Goal: Information Seeking & Learning: Learn about a topic

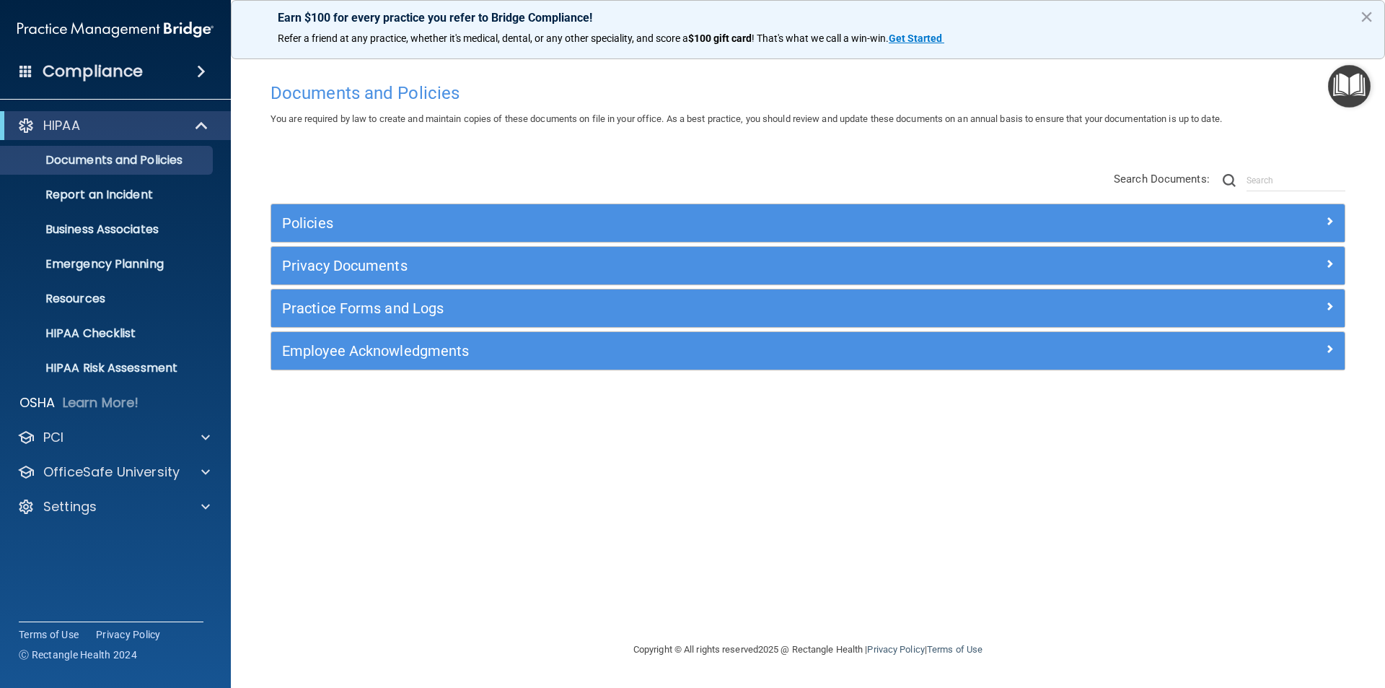
click at [120, 76] on h4 "Compliance" at bounding box center [93, 71] width 100 height 20
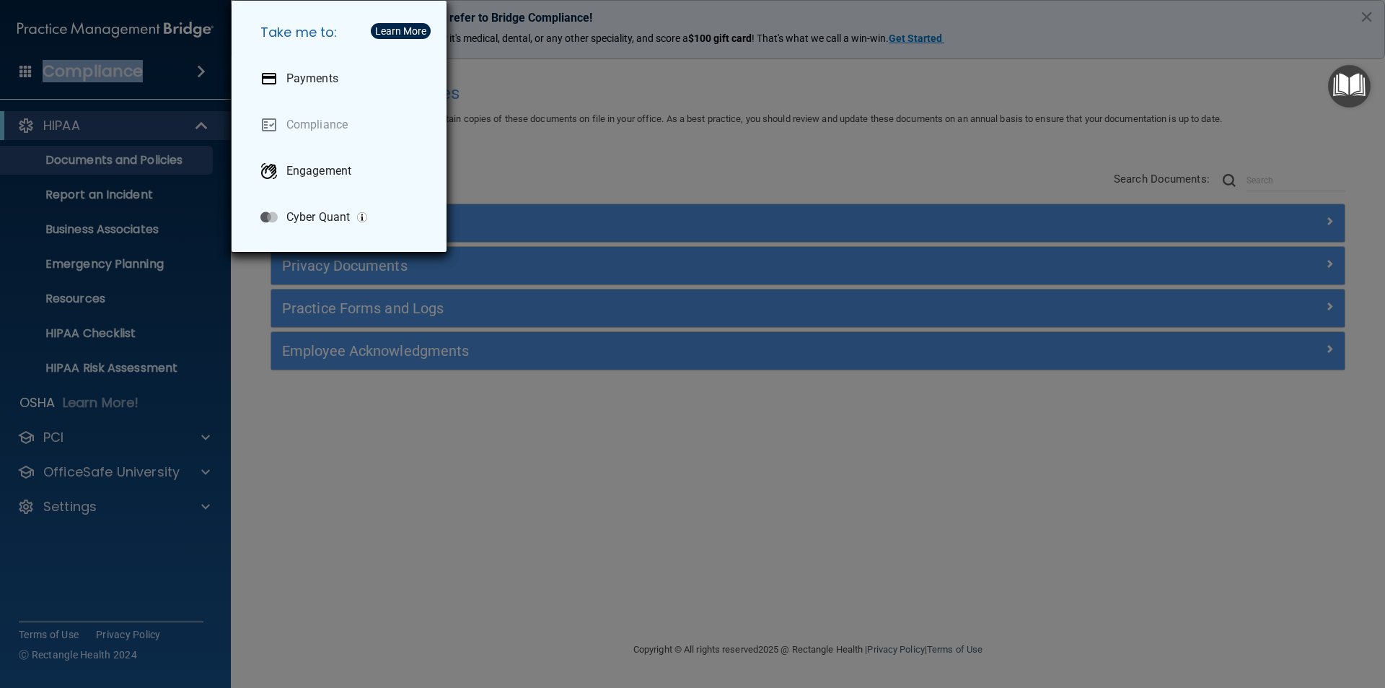
click at [185, 75] on div "Take me to: Payments Compliance Engagement Cyber Quant" at bounding box center [692, 344] width 1385 height 688
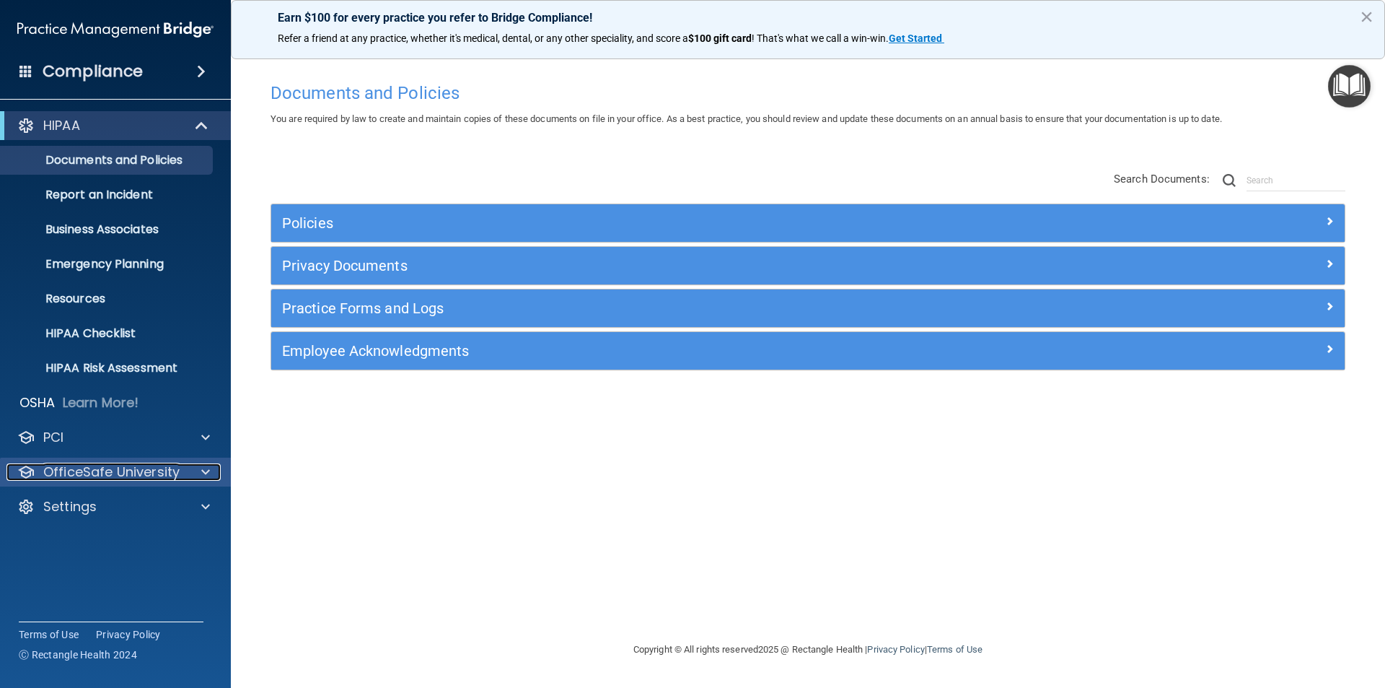
click at [102, 475] on p "OfficeSafe University" at bounding box center [111, 471] width 136 height 17
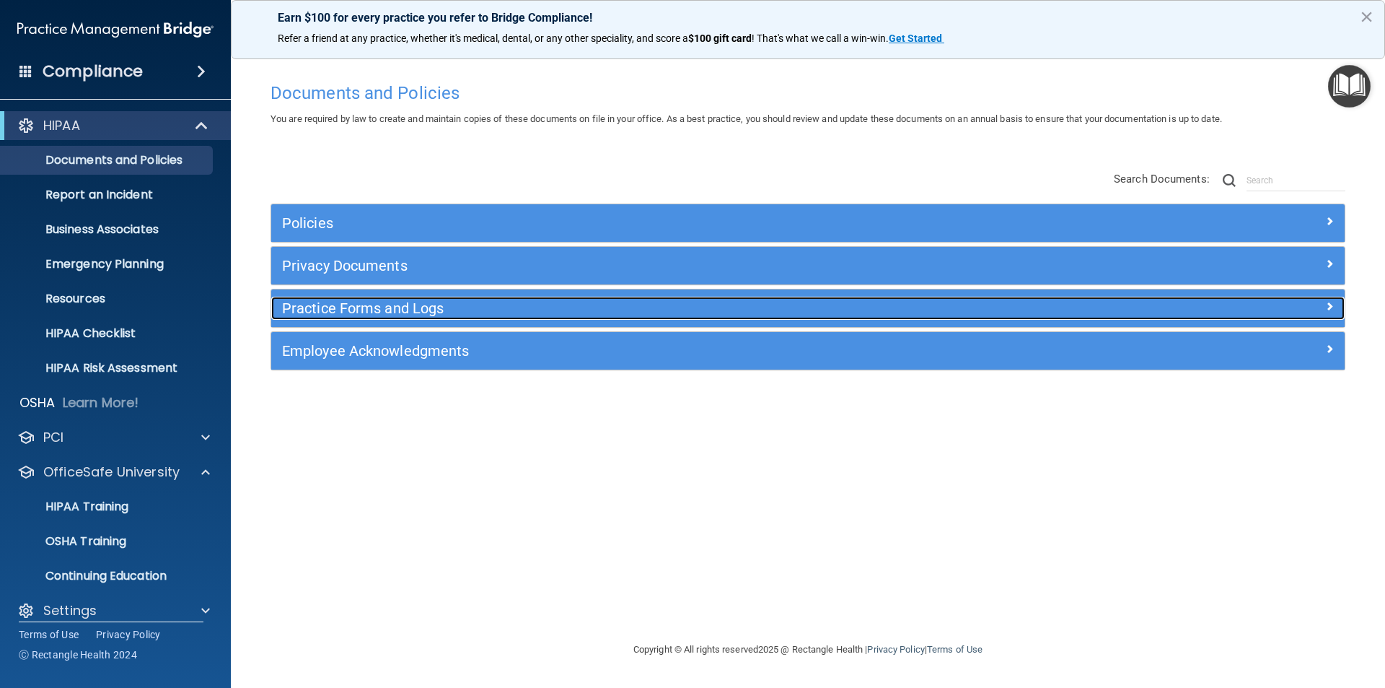
click at [314, 310] on h5 "Practice Forms and Logs" at bounding box center [674, 308] width 784 height 16
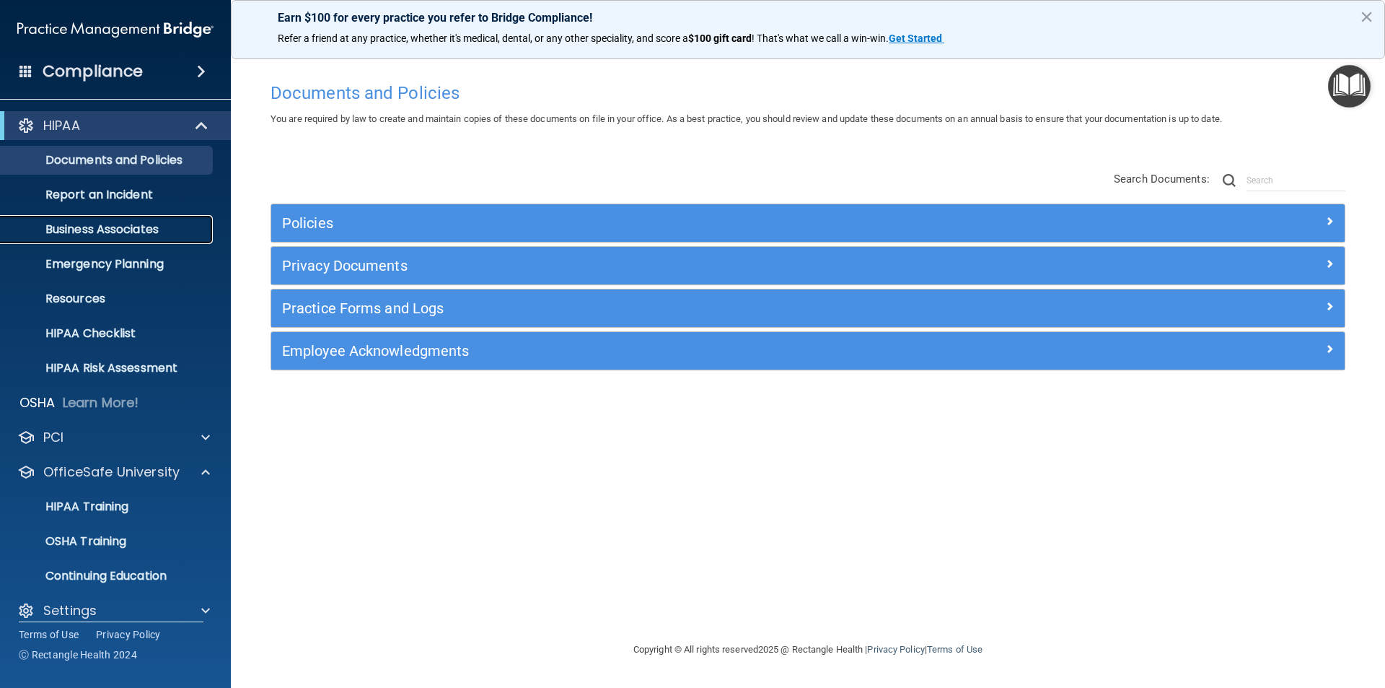
click at [100, 227] on p "Business Associates" at bounding box center [107, 229] width 197 height 14
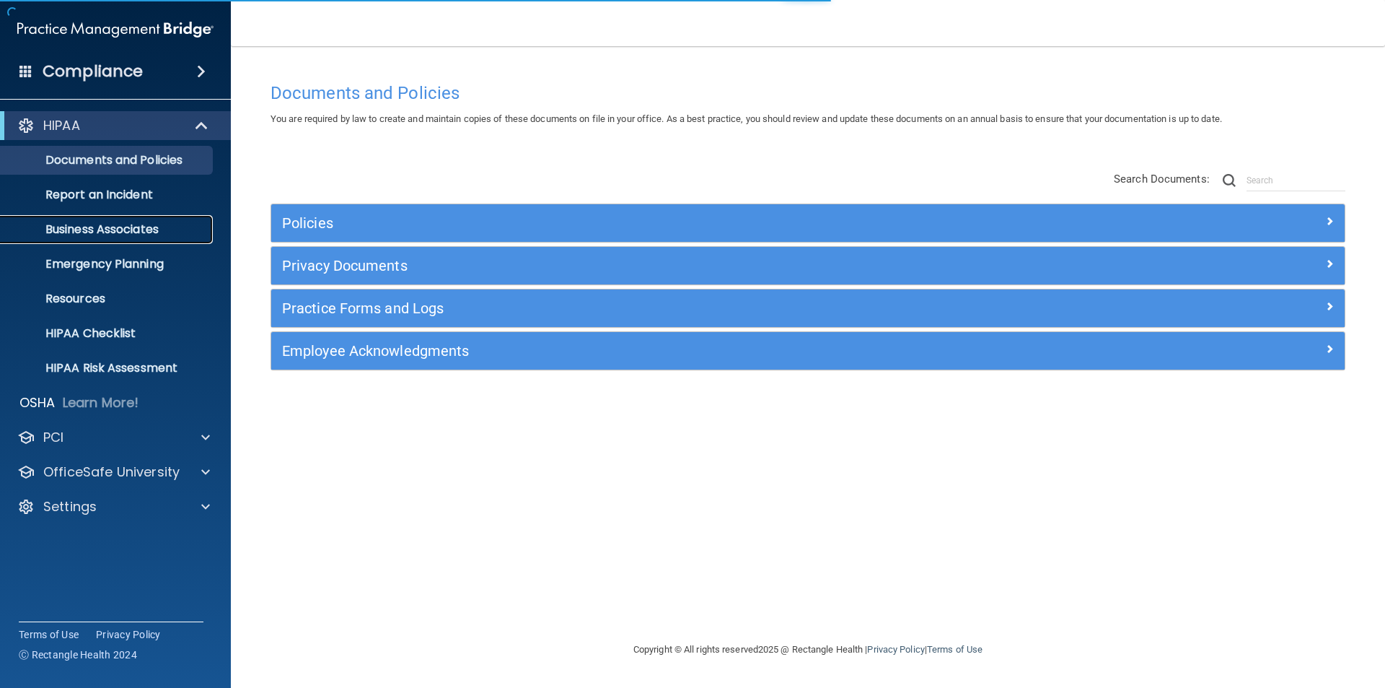
click at [123, 226] on p "Business Associates" at bounding box center [107, 229] width 197 height 14
